Goal: Information Seeking & Learning: Find specific fact

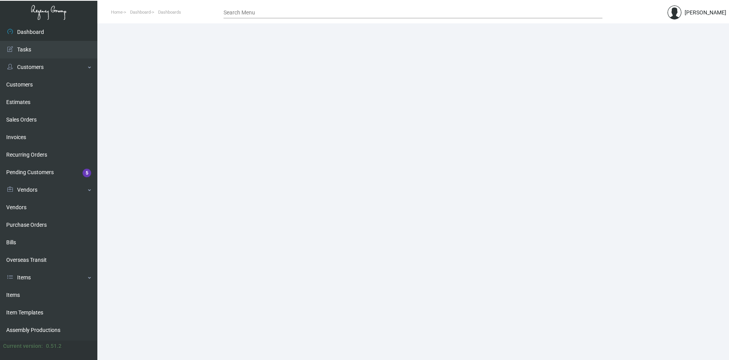
click at [261, 15] on input "Search Menu" at bounding box center [413, 13] width 379 height 6
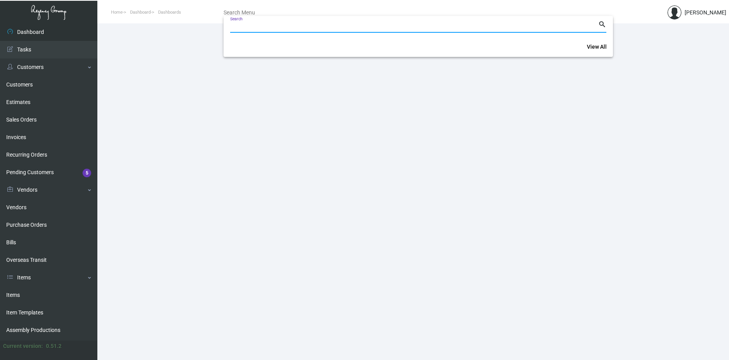
click at [18, 85] on div at bounding box center [364, 180] width 729 height 360
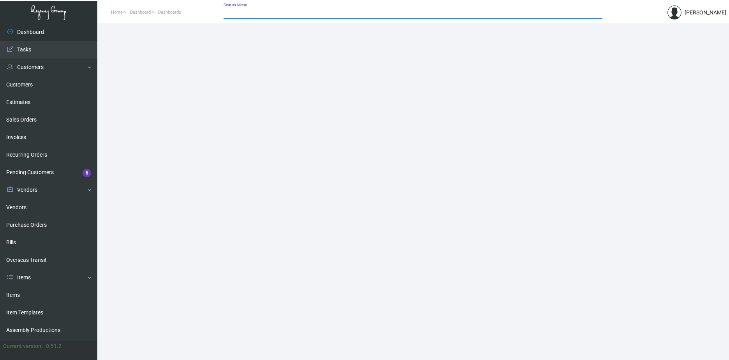
click at [248, 14] on input "Search Menu" at bounding box center [413, 13] width 379 height 6
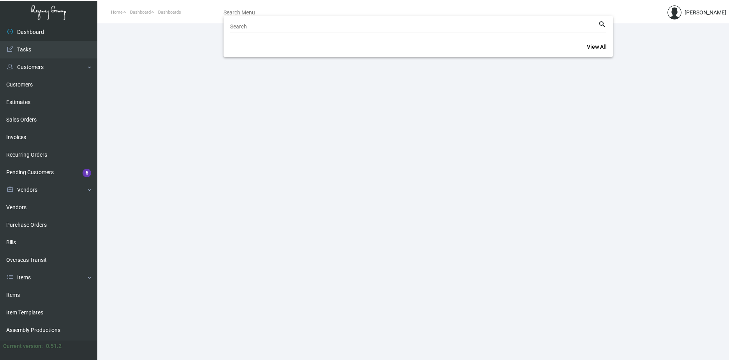
click at [18, 84] on div at bounding box center [364, 180] width 729 height 360
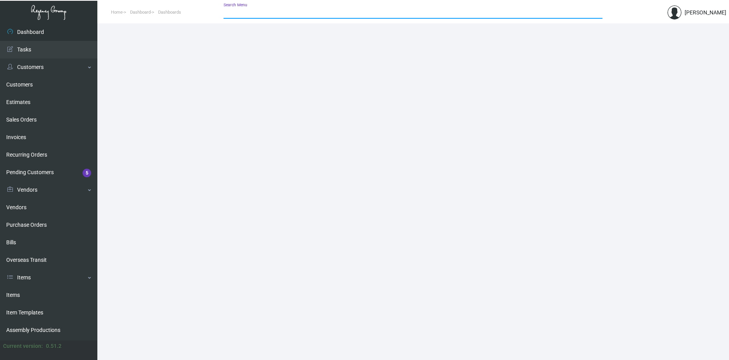
click at [243, 13] on input "Search Menu" at bounding box center [413, 13] width 379 height 6
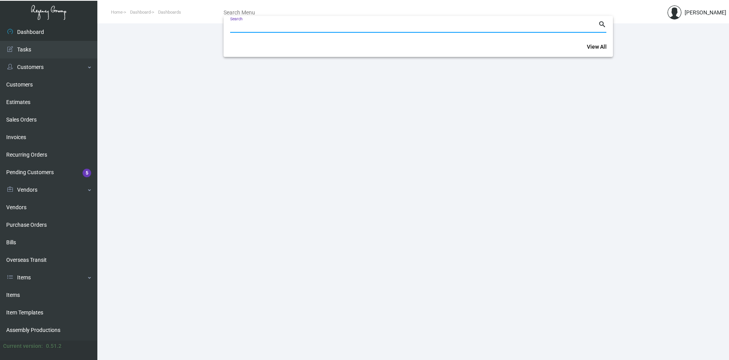
paste input "[GEOGRAPHIC_DATA] Tenant, LLC"
type input "[GEOGRAPHIC_DATA] Tenant, LLC"
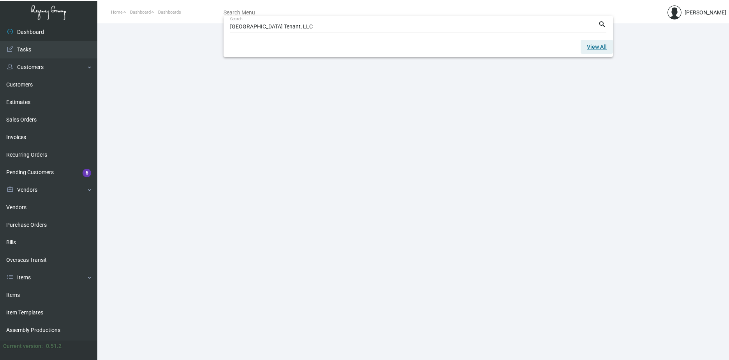
click at [596, 48] on span "View All" at bounding box center [597, 47] width 20 height 6
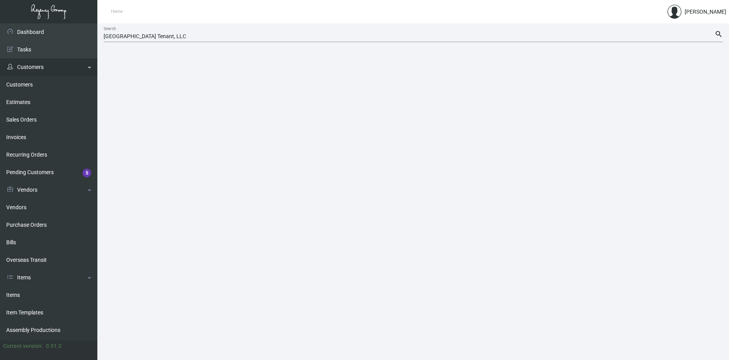
click at [33, 66] on link "Customers" at bounding box center [48, 67] width 97 height 18
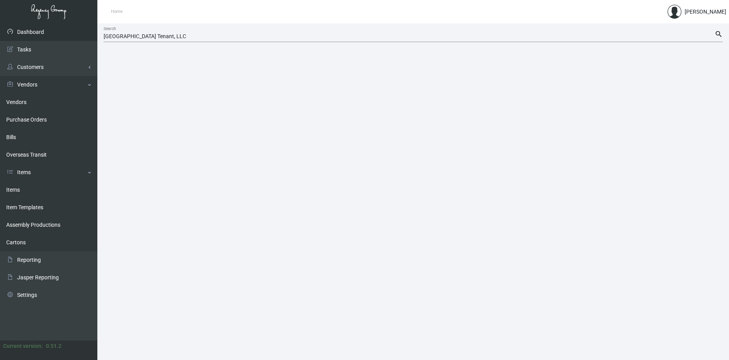
click at [37, 32] on link "Dashboard" at bounding box center [48, 32] width 97 height 18
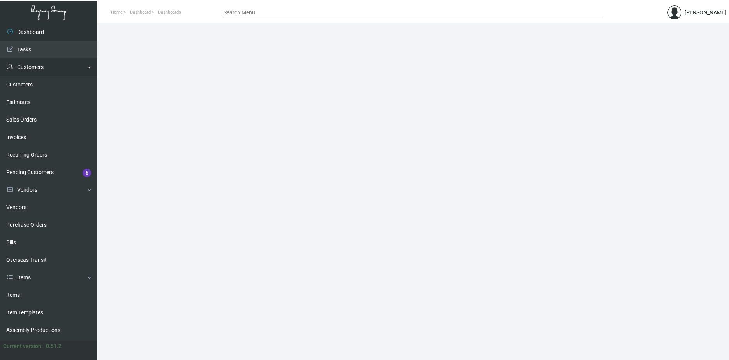
click at [38, 66] on link "Customers" at bounding box center [48, 67] width 97 height 18
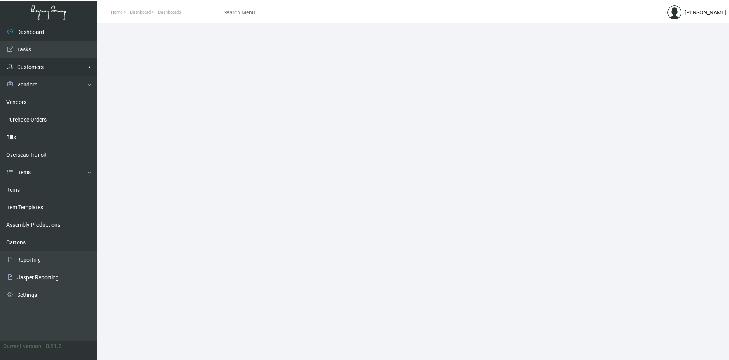
click at [36, 71] on link "Customers" at bounding box center [48, 67] width 97 height 18
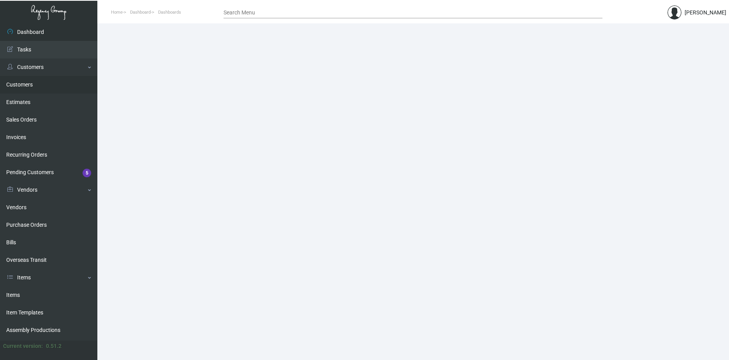
click at [27, 85] on link "Customers" at bounding box center [48, 85] width 97 height 18
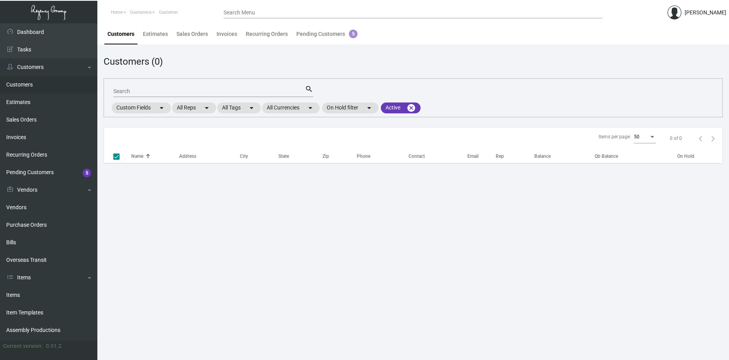
checkbox input "false"
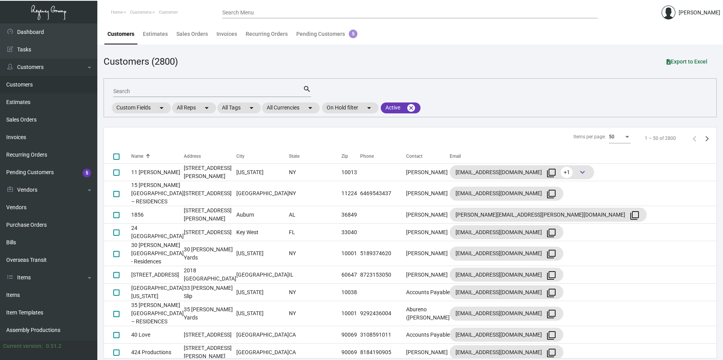
click at [172, 90] on input "Search" at bounding box center [208, 91] width 190 height 6
paste input "[GEOGRAPHIC_DATA] Tenant, LLC"
type input "[GEOGRAPHIC_DATA] Tenant, LLC"
checkbox input "true"
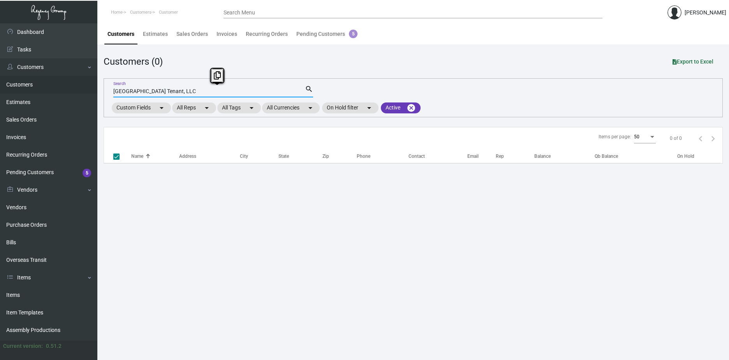
drag, startPoint x: 234, startPoint y: 90, endPoint x: 437, endPoint y: 102, distance: 203.7
click at [203, 93] on input "[GEOGRAPHIC_DATA] Tenant, LLC" at bounding box center [209, 91] width 192 height 6
click at [157, 88] on input "DiamondRock\" at bounding box center [209, 91] width 192 height 6
type input "Diamond"
checkbox input "false"
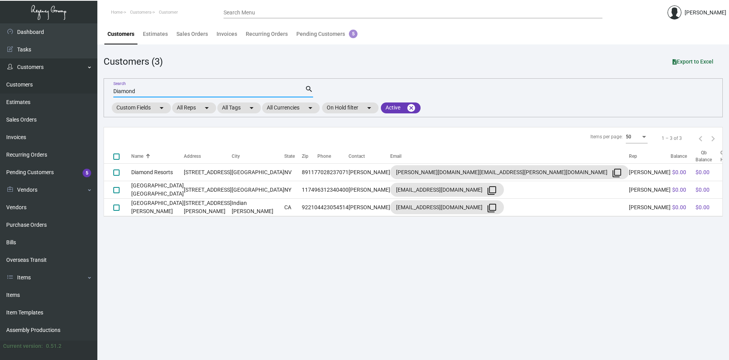
type input "Diamond"
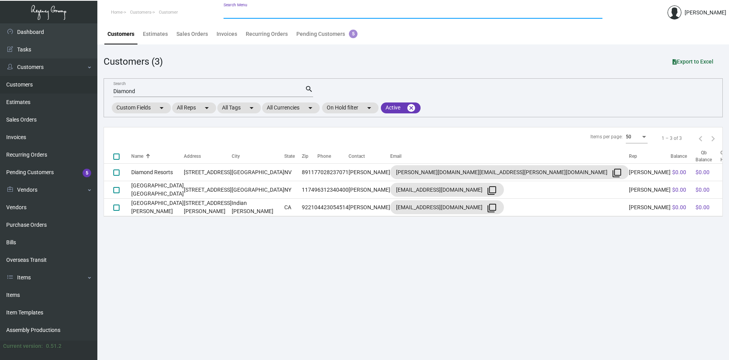
click at [261, 16] on div "Search Menu" at bounding box center [413, 12] width 379 height 12
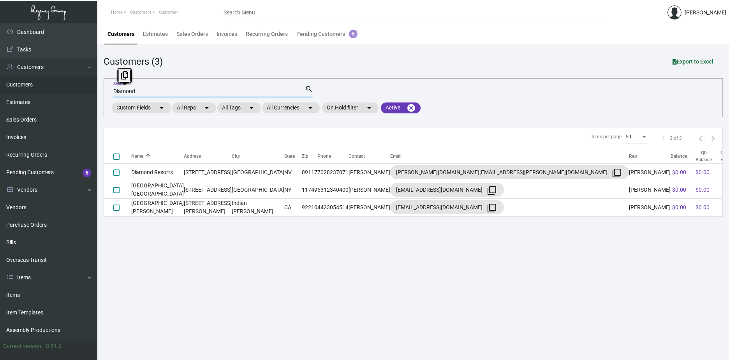
drag, startPoint x: 141, startPoint y: 89, endPoint x: 106, endPoint y: 92, distance: 35.2
click at [106, 92] on div "Diamond Search search Custom Fields arrow_drop_down All Reps arrow_drop_down Al…" at bounding box center [413, 97] width 619 height 39
